Goal: Information Seeking & Learning: Learn about a topic

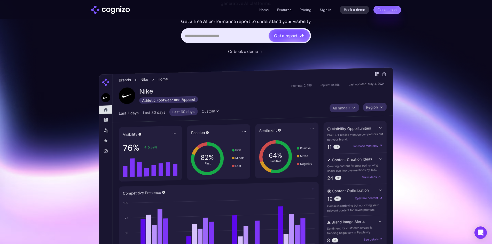
scroll to position [26, 0]
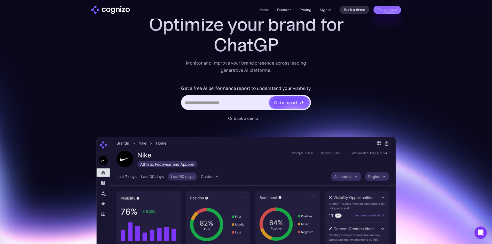
click at [311, 11] on link "Pricing" at bounding box center [306, 9] width 12 height 5
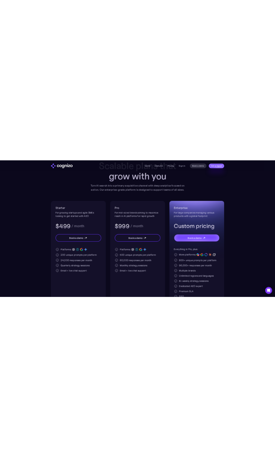
scroll to position [52, 0]
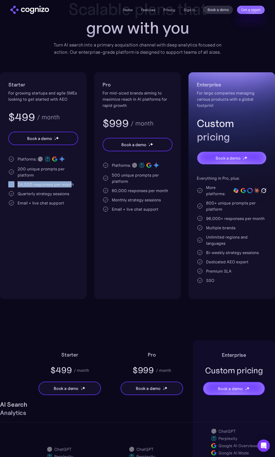
drag, startPoint x: 72, startPoint y: 186, endPoint x: 5, endPoint y: 184, distance: 66.9
click at [5, 184] on div "Starter For growing startups and agile SMEs looking to get started with AEO $49…" at bounding box center [43, 185] width 87 height 227
click at [14, 217] on div "Starter For growing startups and agile SMEs looking to get started with AEO $49…" at bounding box center [43, 185] width 87 height 227
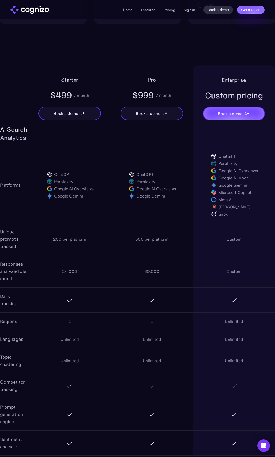
scroll to position [336, 0]
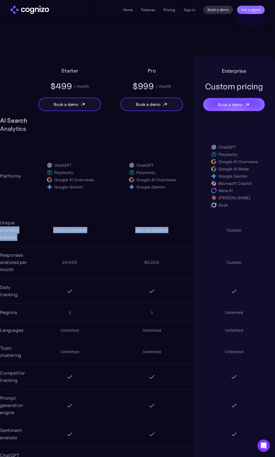
drag, startPoint x: 169, startPoint y: 226, endPoint x: -4, endPoint y: 227, distance: 172.3
click at [40, 220] on div "200 per platform 500 per platform Custom" at bounding box center [152, 230] width 246 height 32
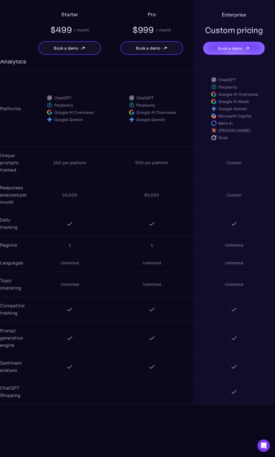
scroll to position [413, 0]
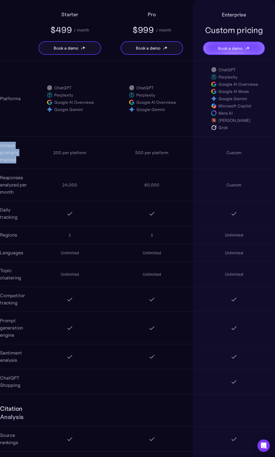
drag, startPoint x: 27, startPoint y: 162, endPoint x: -4, endPoint y: 145, distance: 35.3
copy div "Unique prompts tracked"
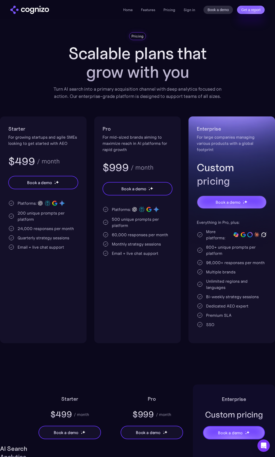
scroll to position [0, 0]
